Goal: Information Seeking & Learning: Learn about a topic

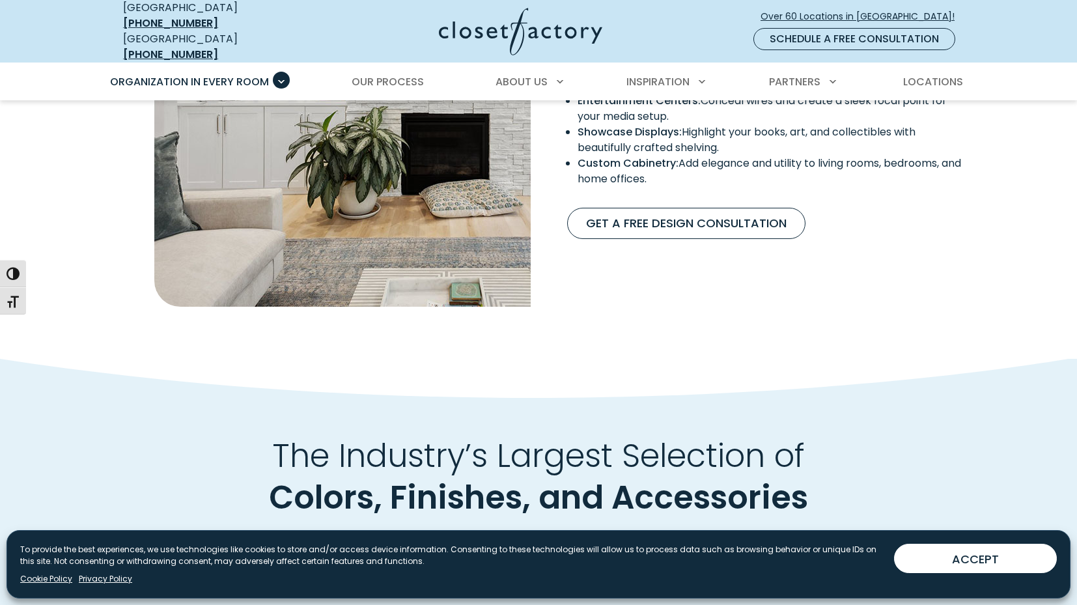
scroll to position [1284, 0]
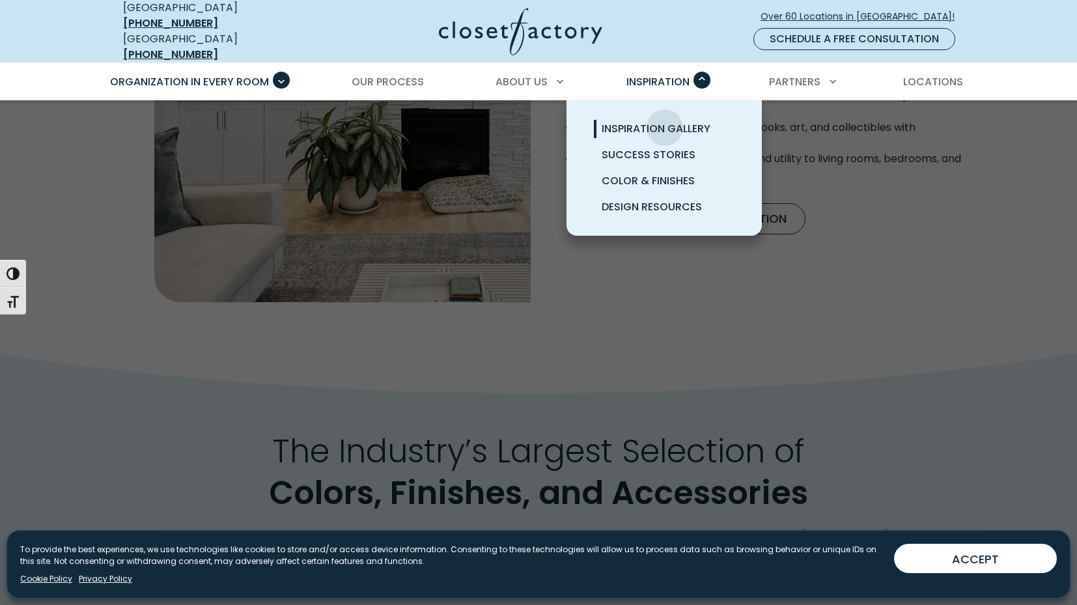
click at [665, 121] on span "Inspiration Gallery" at bounding box center [656, 128] width 109 height 15
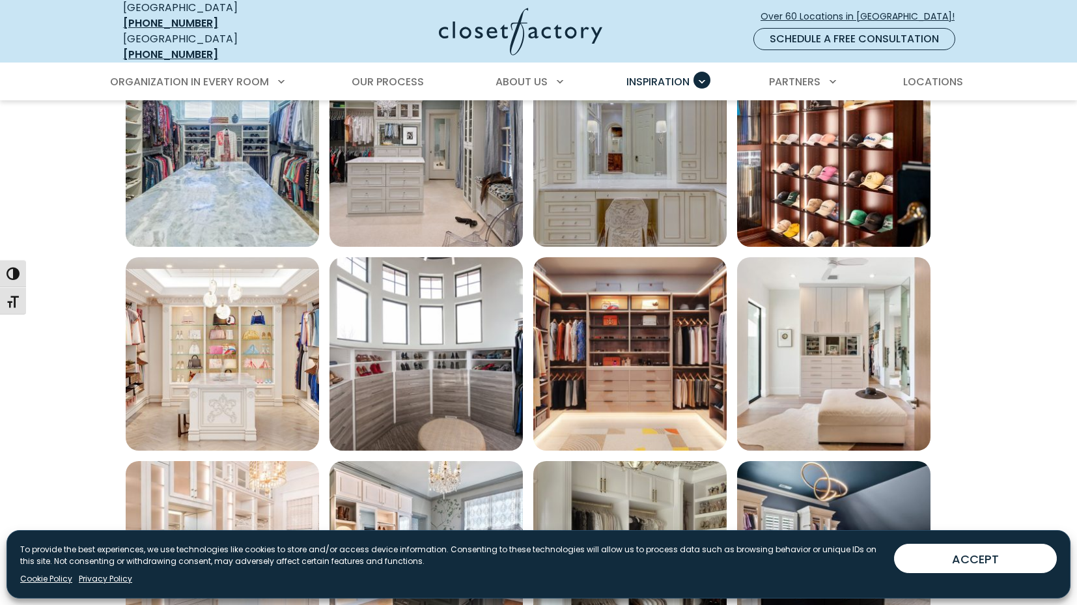
scroll to position [711, 0]
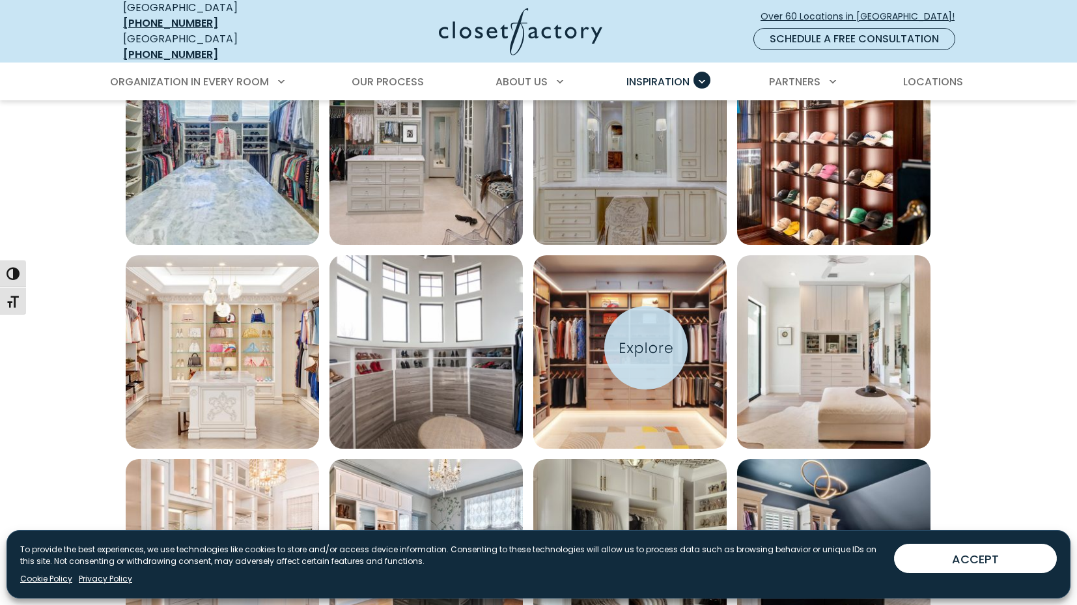
click at [646, 348] on img "Open inspiration gallery to preview enlarged image" at bounding box center [629, 351] width 193 height 193
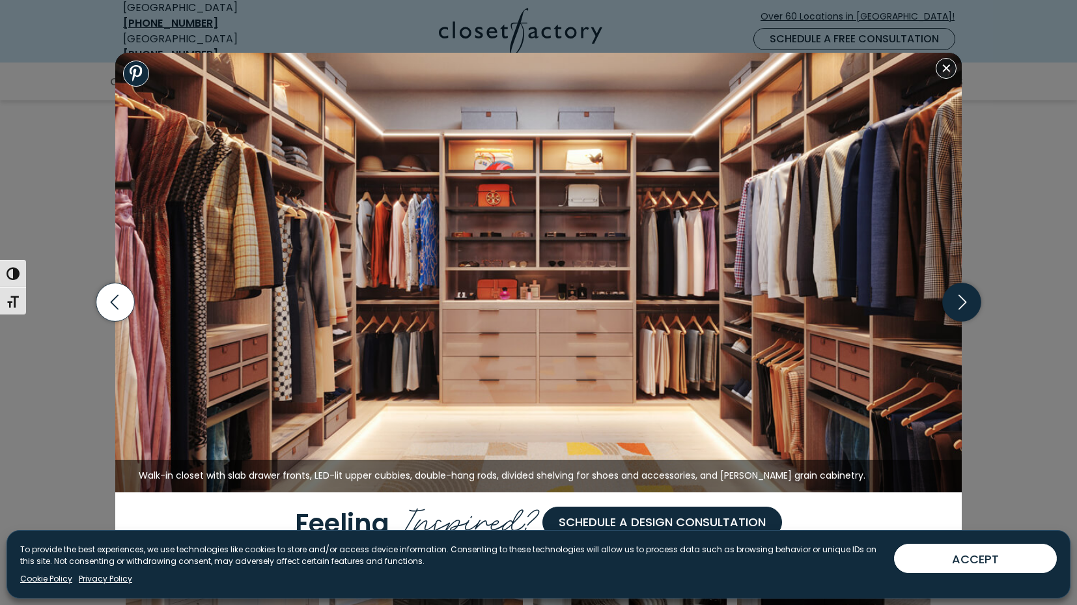
scroll to position [712, 0]
click at [961, 305] on icon "button" at bounding box center [962, 302] width 38 height 38
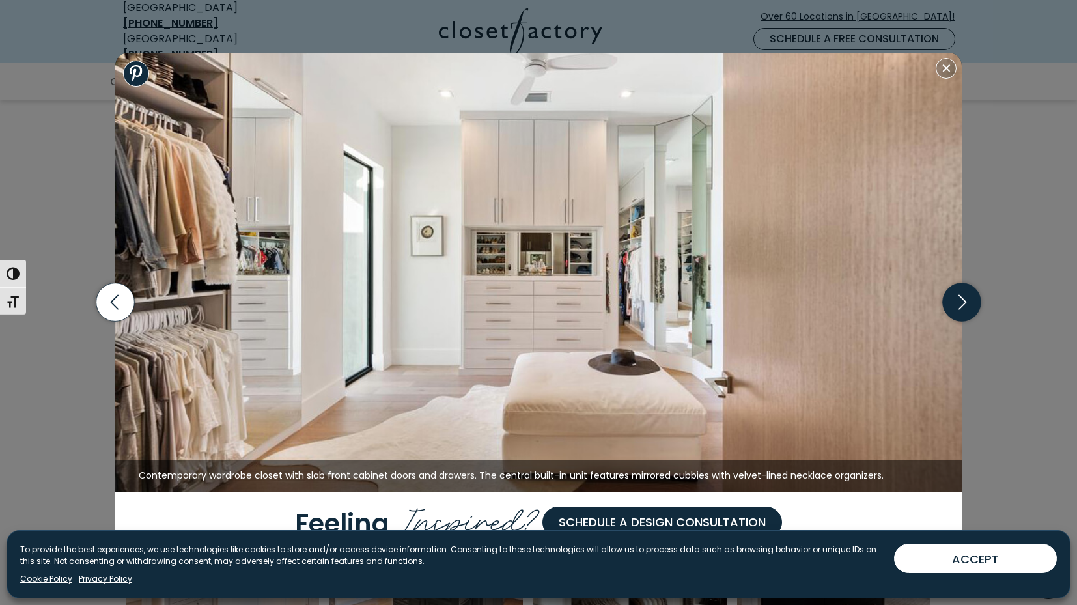
scroll to position [713, 0]
click at [963, 304] on icon "button" at bounding box center [962, 302] width 38 height 38
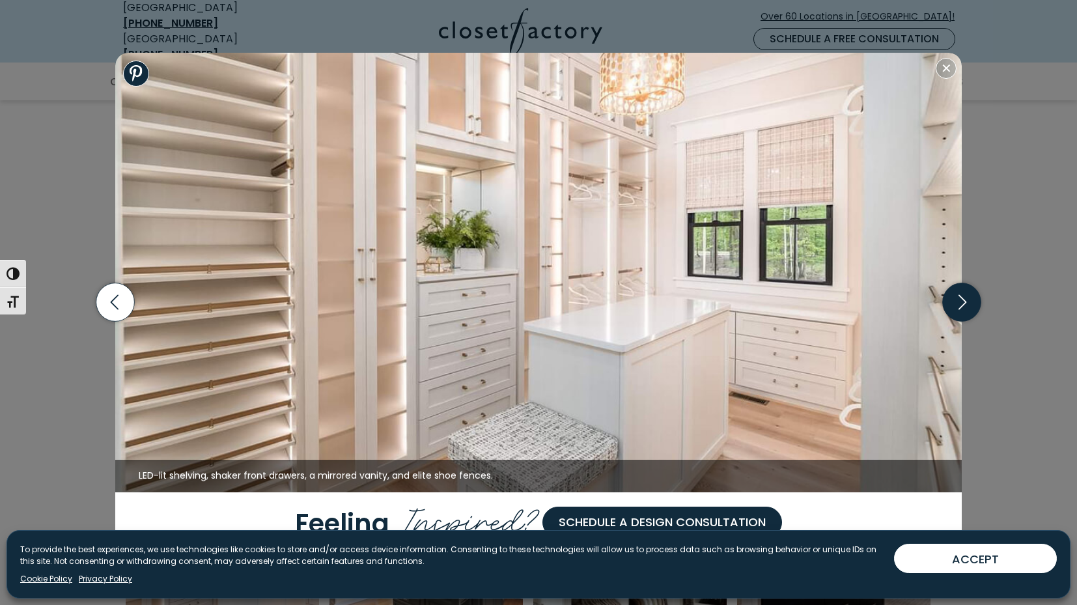
click at [963, 304] on icon "button" at bounding box center [962, 302] width 38 height 38
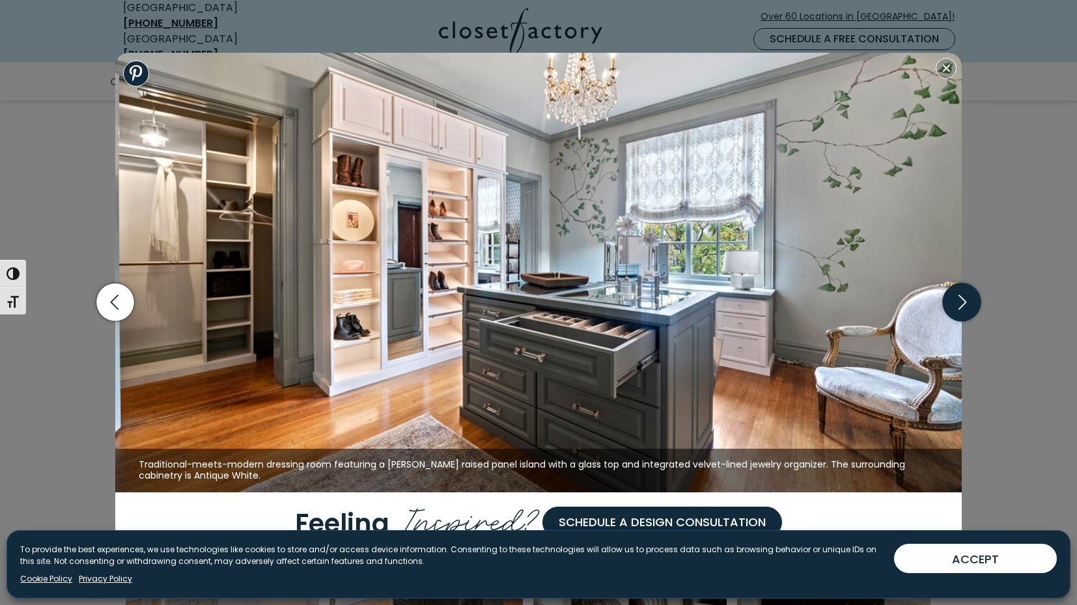
click at [965, 301] on icon "button" at bounding box center [963, 302] width 8 height 15
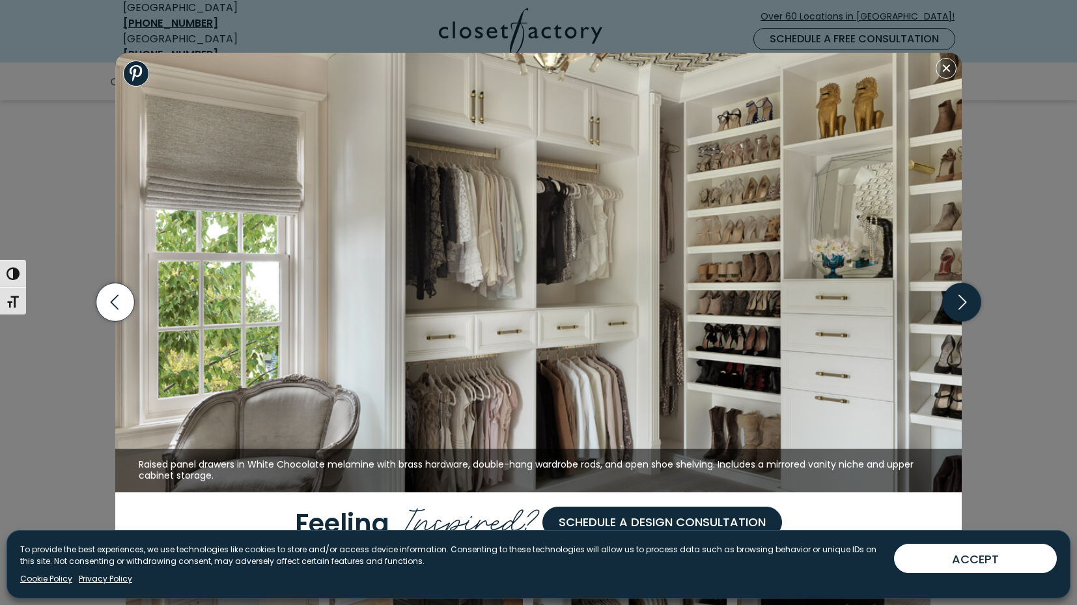
click at [967, 310] on icon "button" at bounding box center [962, 302] width 38 height 38
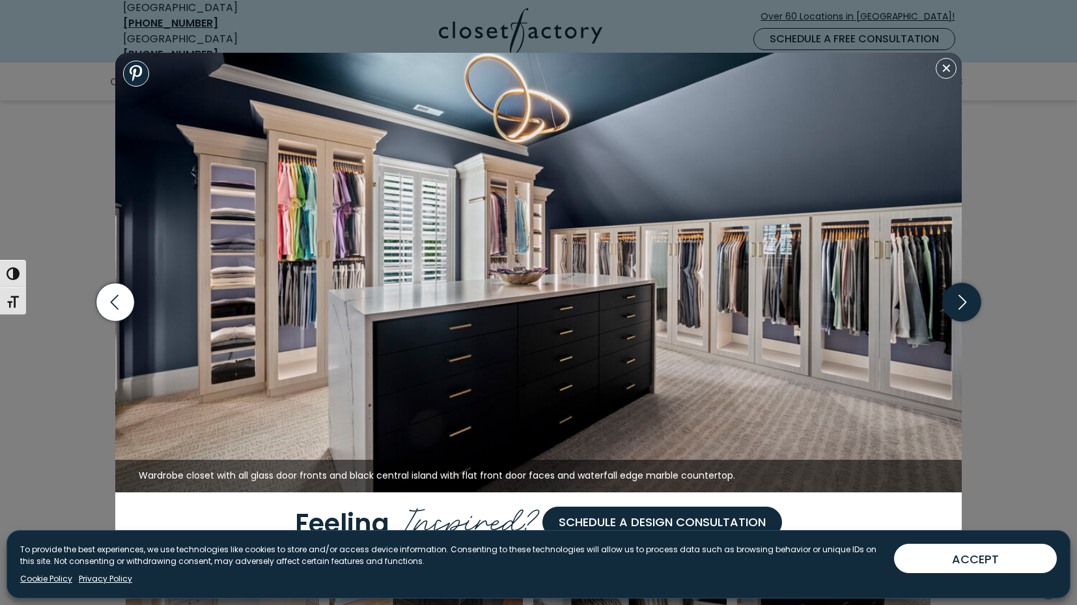
click at [967, 308] on icon "button" at bounding box center [962, 302] width 38 height 38
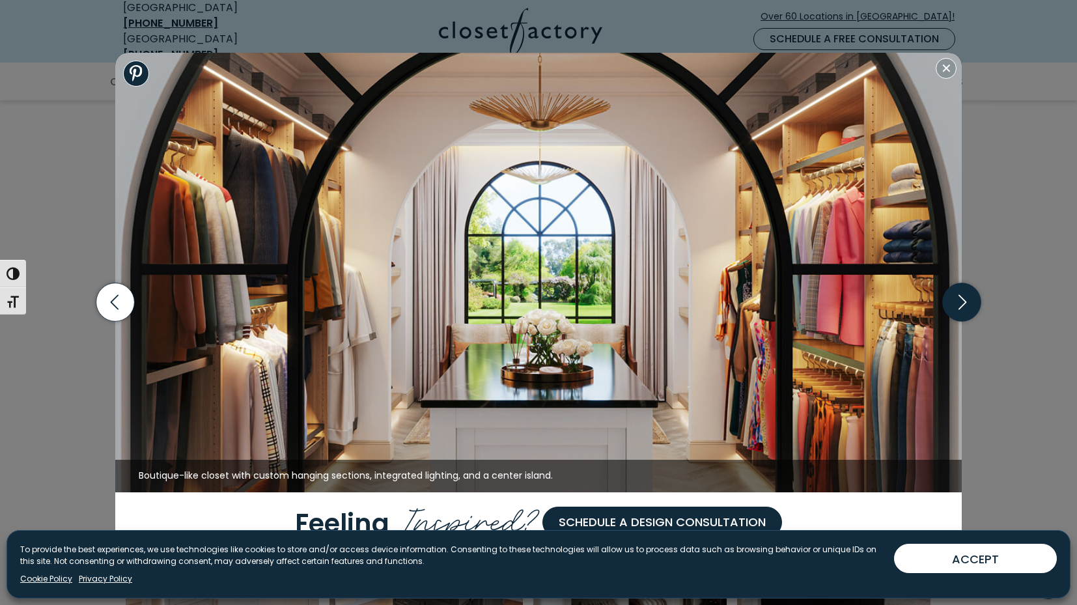
scroll to position [710, 0]
click at [959, 302] on icon "button" at bounding box center [962, 302] width 38 height 38
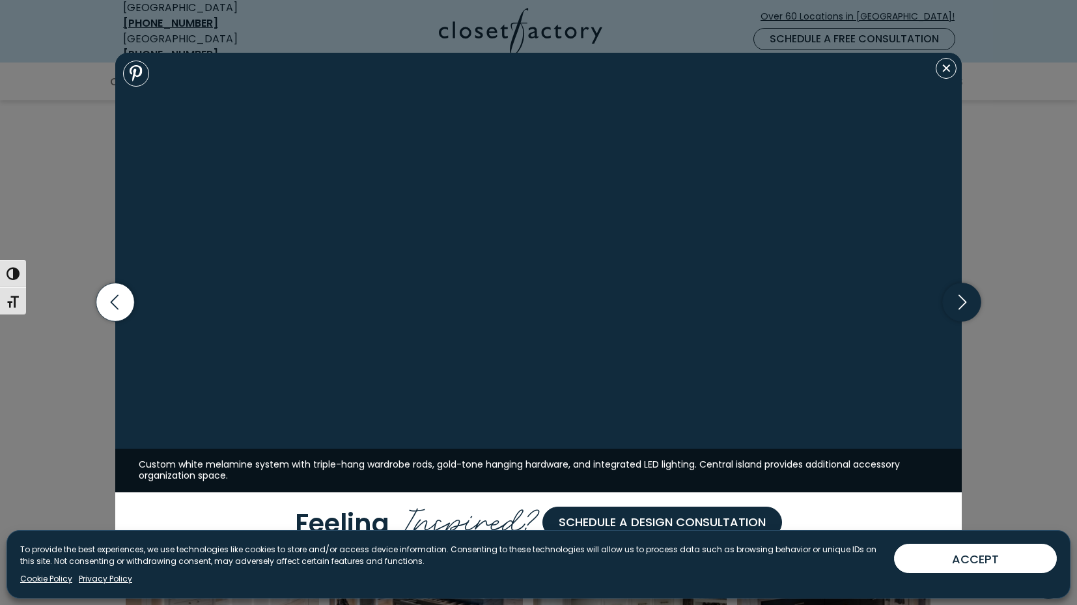
scroll to position [686, 0]
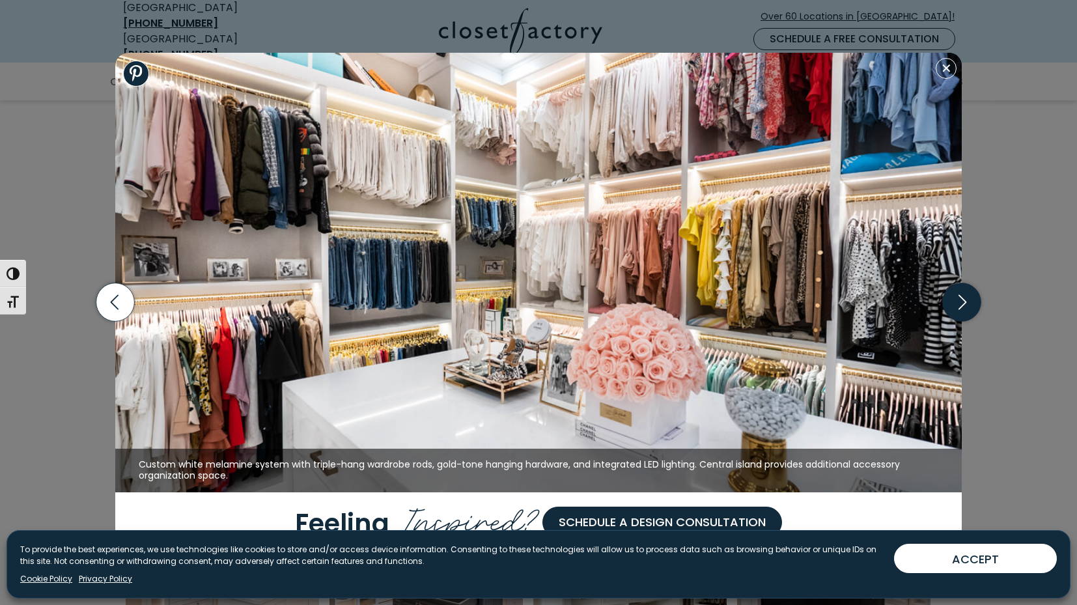
click at [963, 301] on icon "button" at bounding box center [962, 302] width 38 height 38
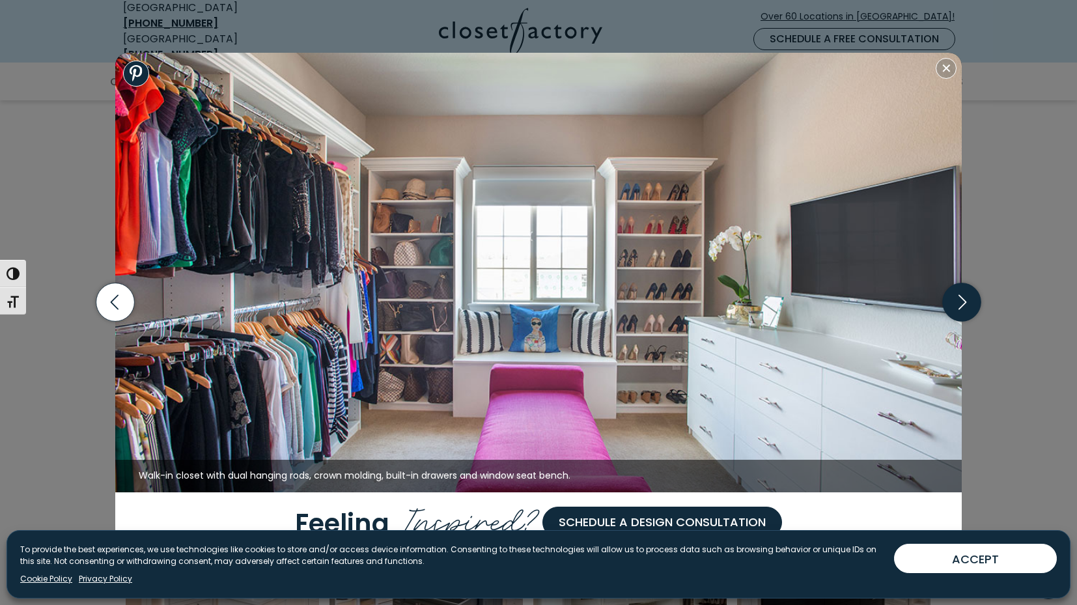
click at [963, 302] on icon "button" at bounding box center [962, 302] width 38 height 38
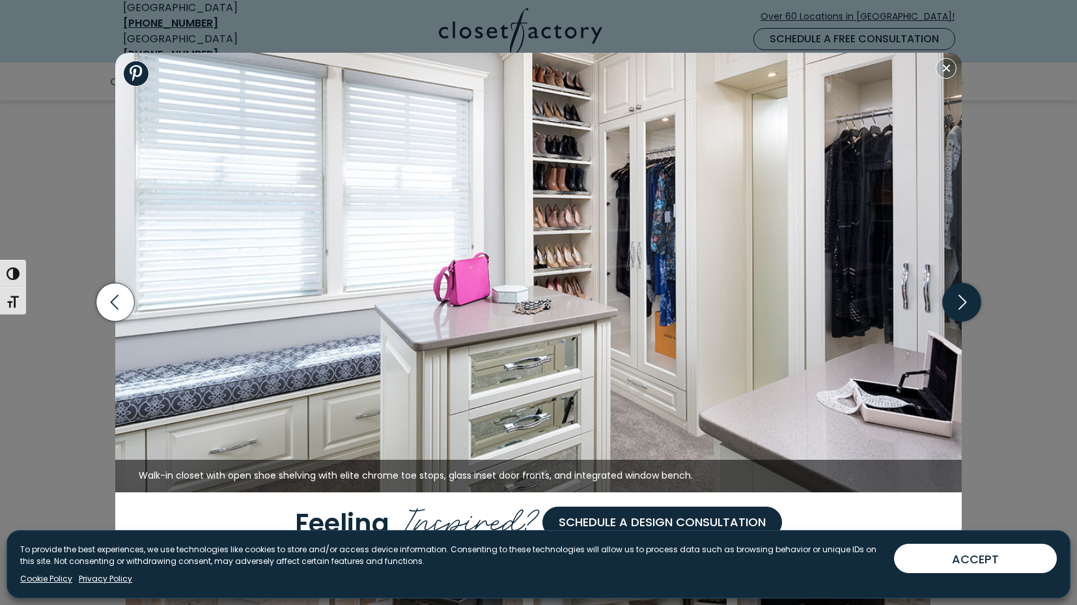
click at [964, 302] on icon "button" at bounding box center [962, 302] width 38 height 38
